Goal: Find specific page/section: Find specific page/section

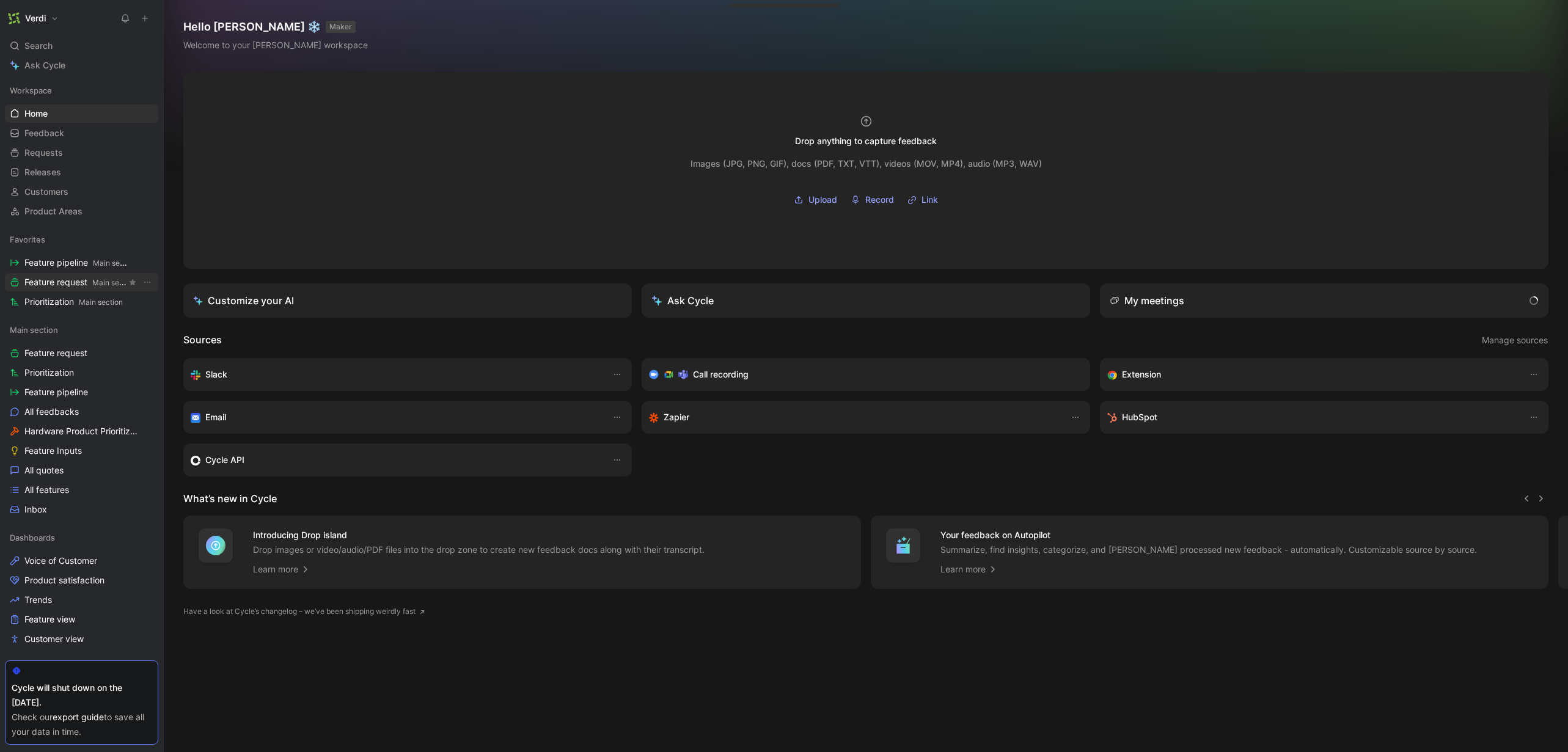
click at [69, 286] on span "Feature request Main section" at bounding box center [75, 283] width 102 height 13
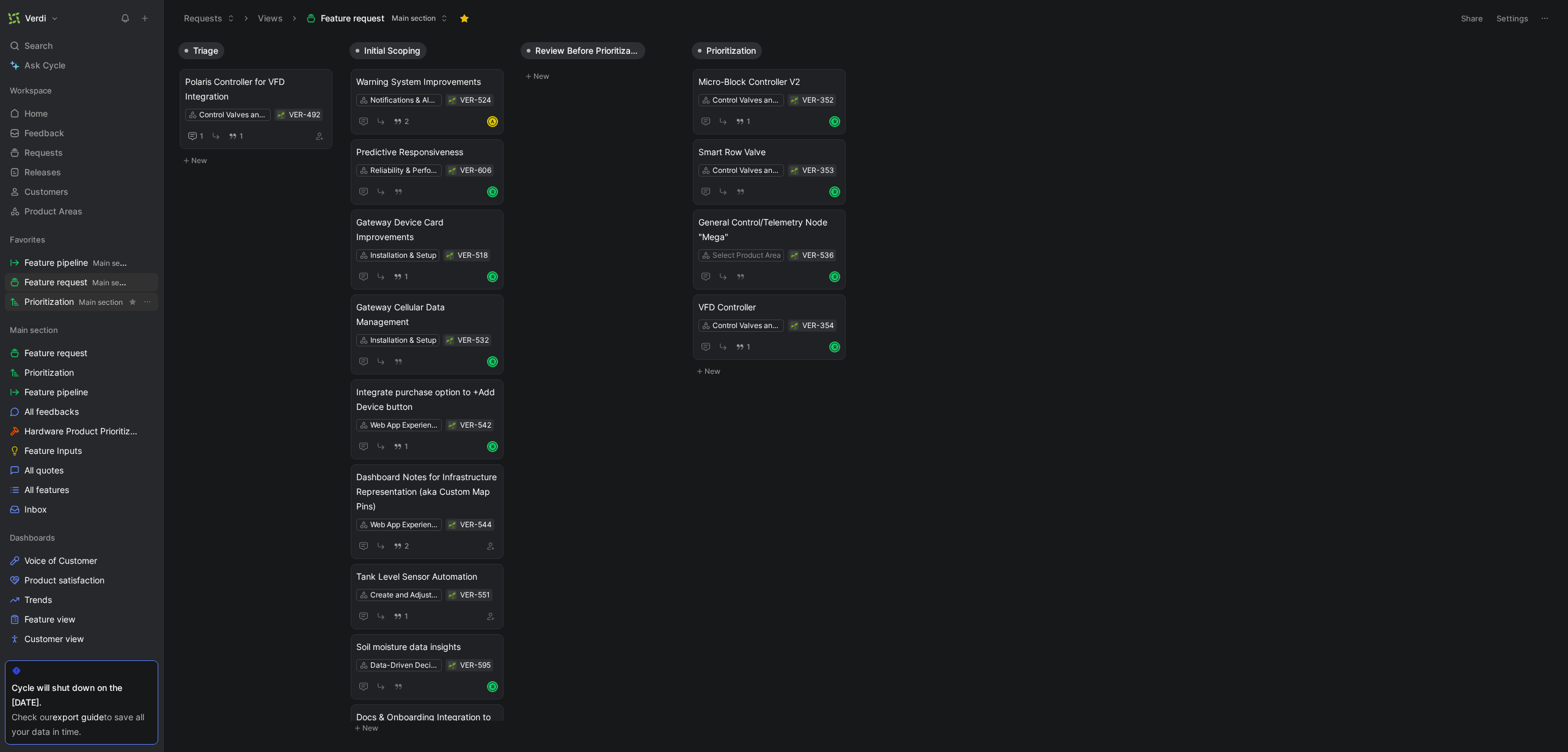
click at [68, 299] on span "Prioritization Main section" at bounding box center [74, 302] width 98 height 13
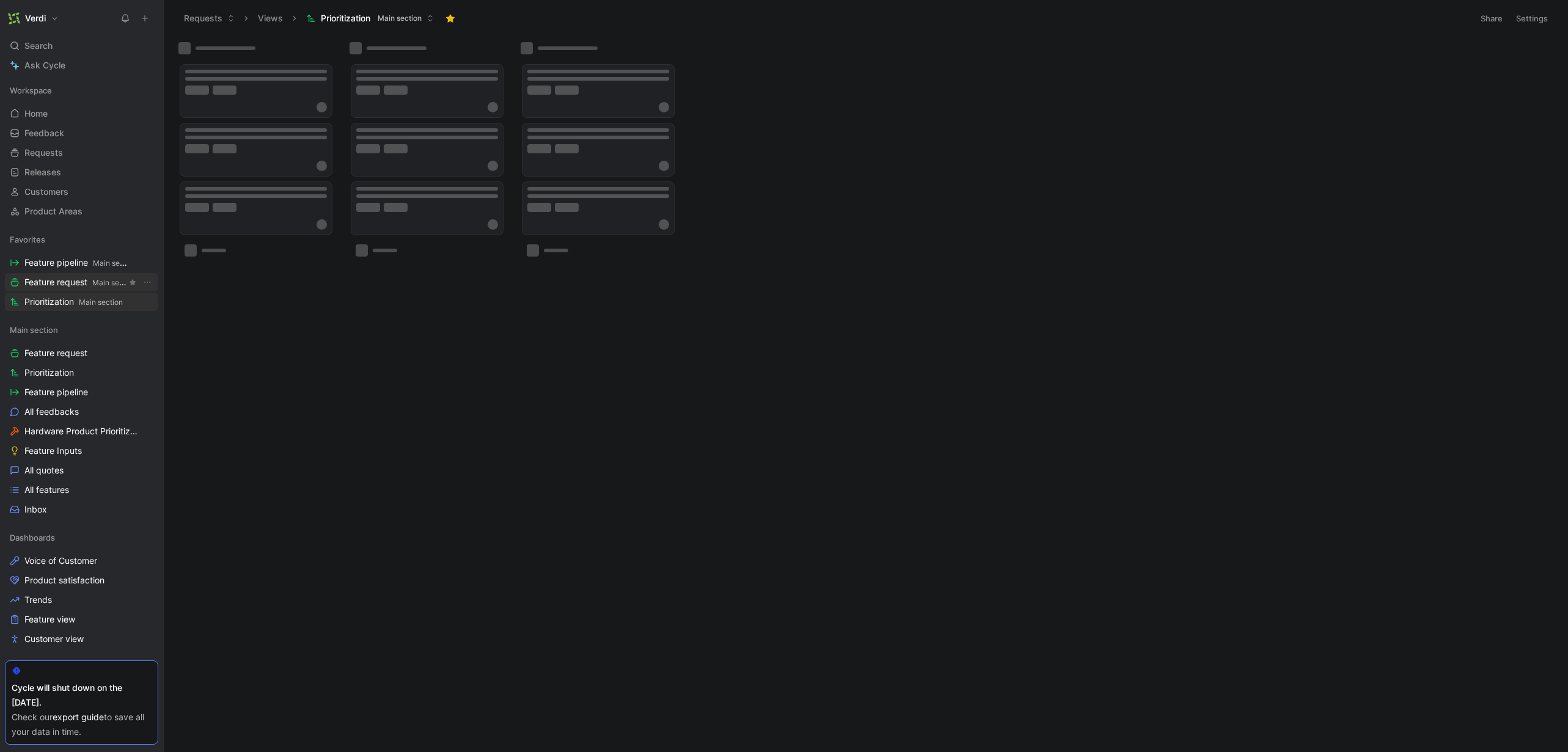
click at [68, 282] on span "Feature request Main section" at bounding box center [75, 283] width 102 height 13
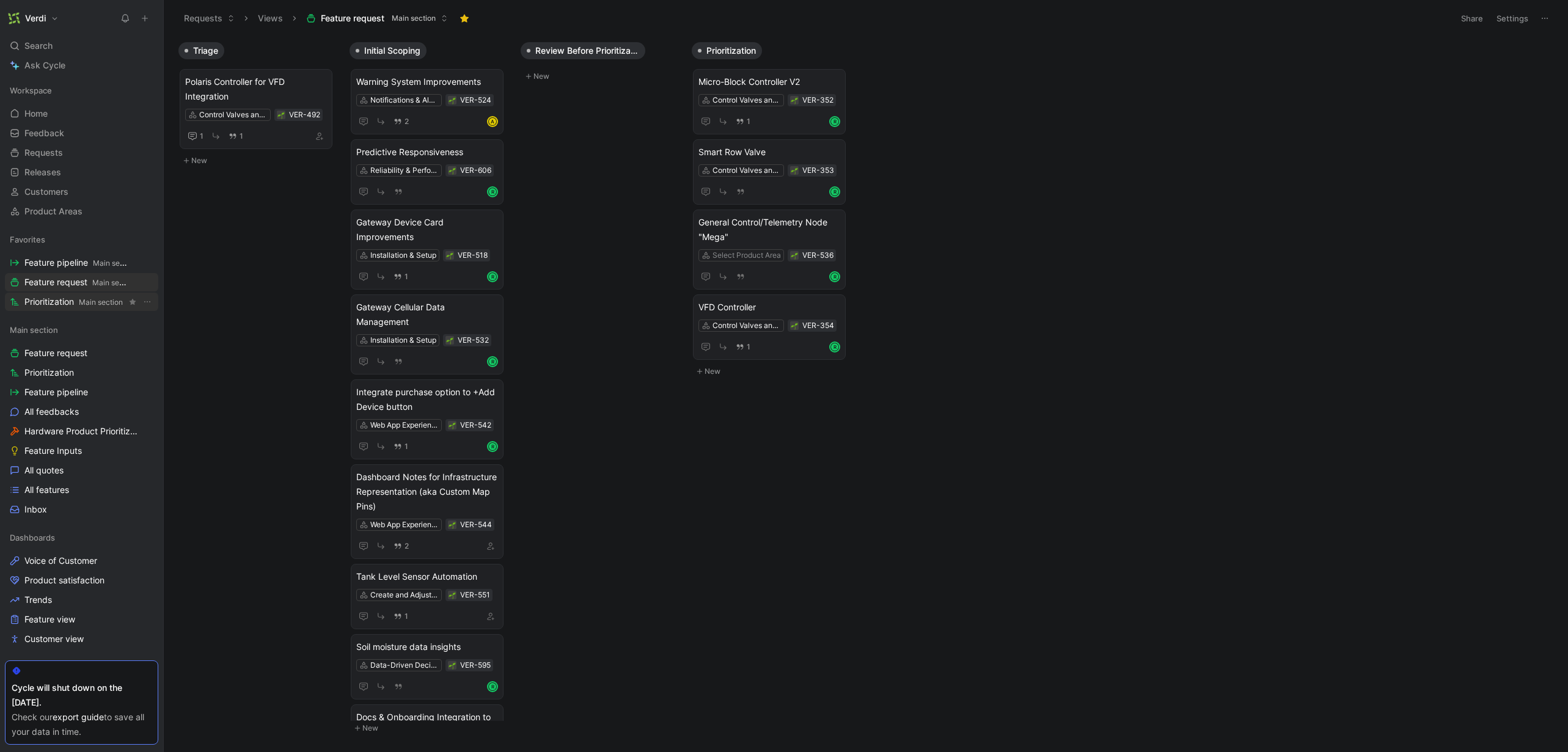
click at [63, 300] on span "Prioritization Main section" at bounding box center [74, 302] width 98 height 13
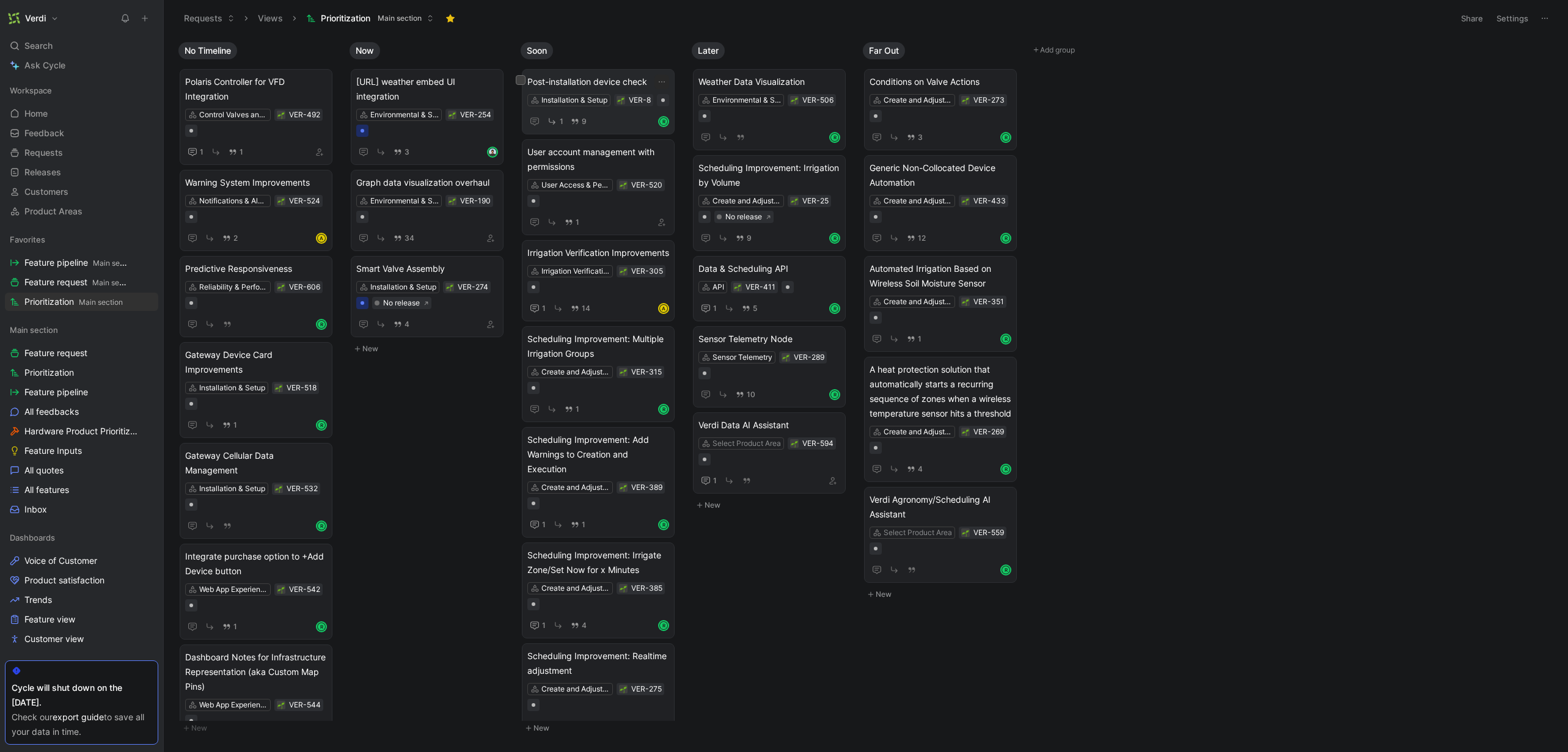
click at [617, 106] on div "Installation & Setup VER-8" at bounding box center [597, 100] width 142 height 12
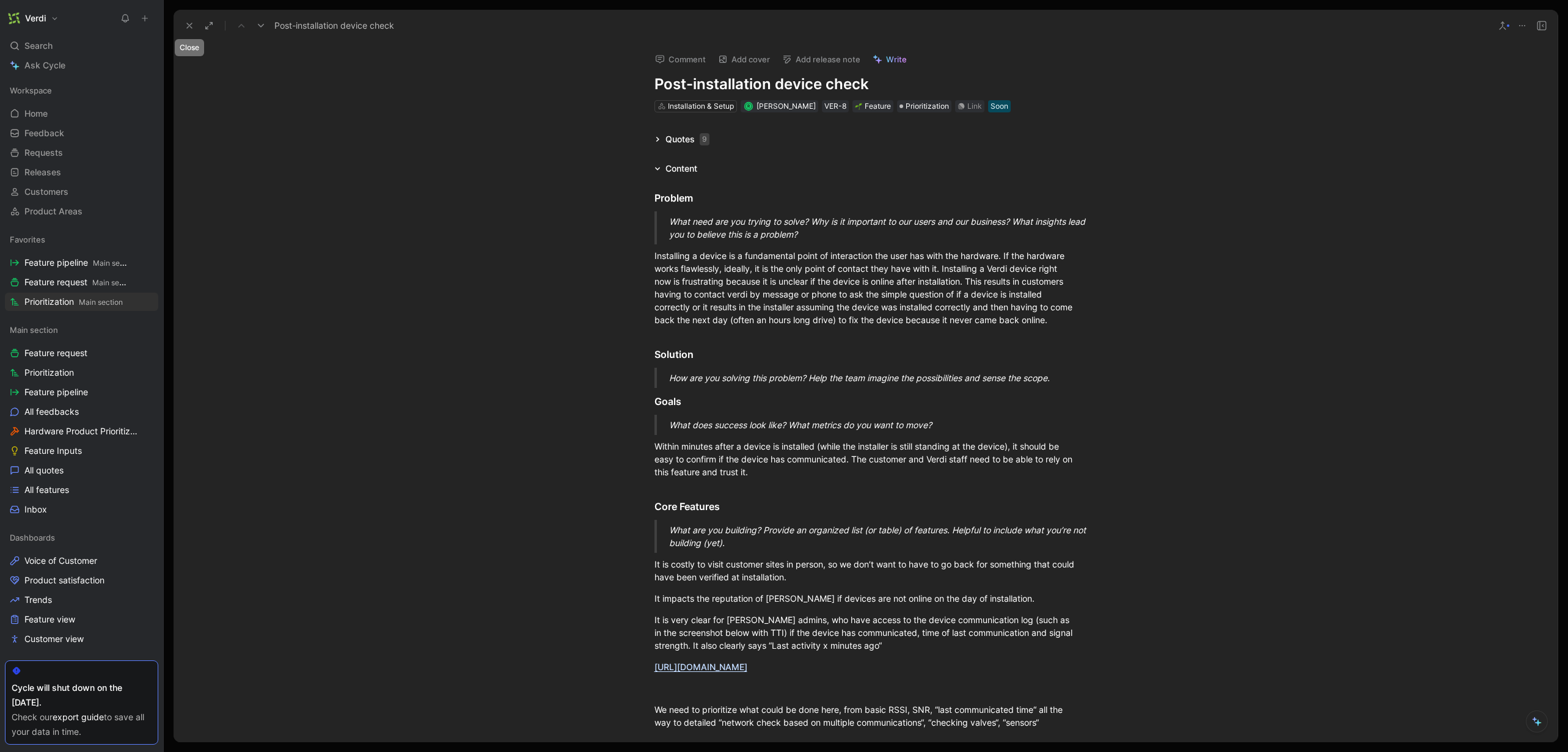
click at [188, 25] on use at bounding box center [189, 25] width 5 height 5
